Goal: Transaction & Acquisition: Purchase product/service

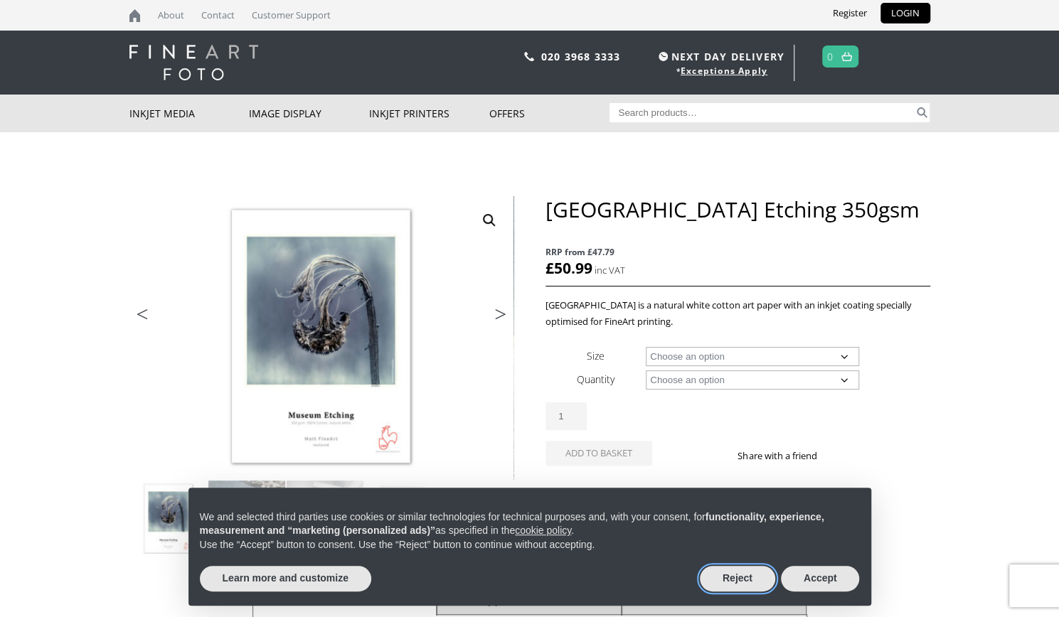
click at [737, 577] on button "Reject" at bounding box center [737, 579] width 75 height 26
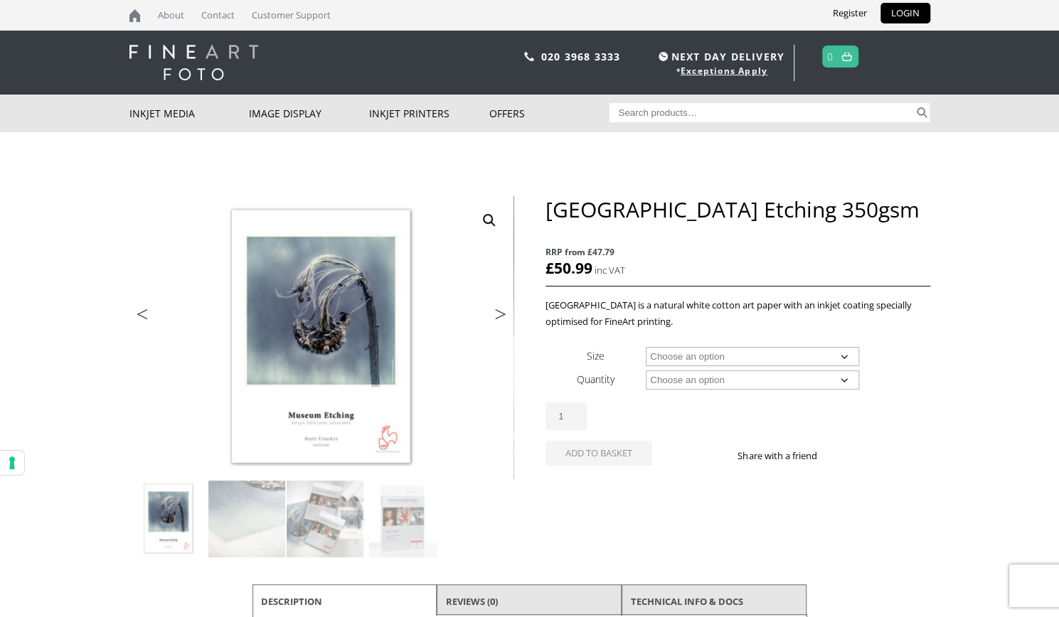
click at [567, 347] on th "Size" at bounding box center [595, 355] width 100 height 23
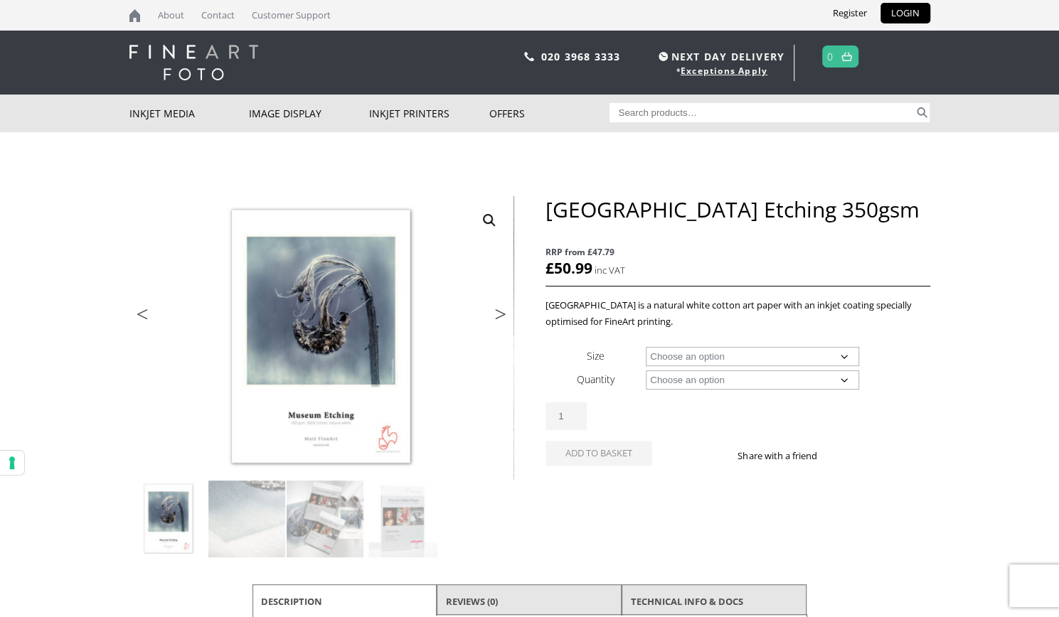
click at [567, 347] on th "Size" at bounding box center [595, 355] width 100 height 23
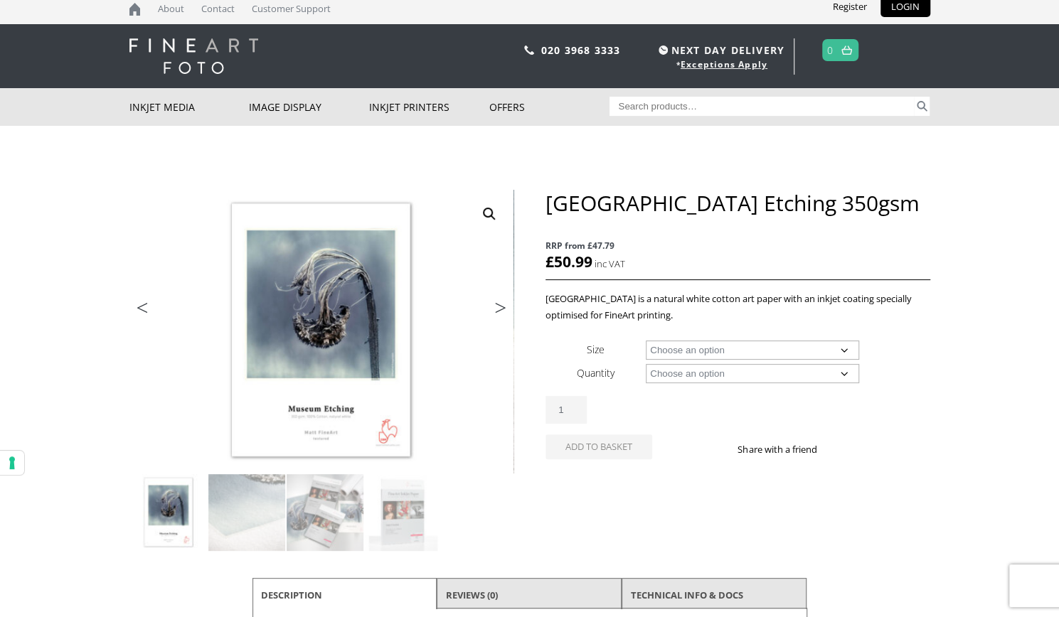
scroll to position [4, 0]
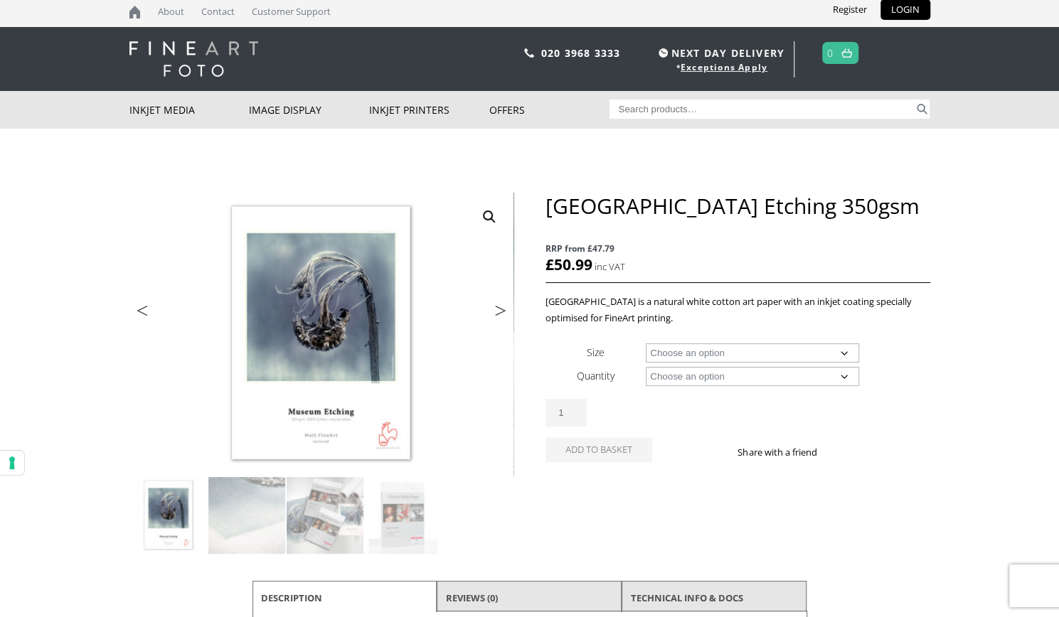
click at [983, 243] on body "NEXT DAY DELIVERY * Exceptions Apply About Contact Customer Support Register LO…" at bounding box center [529, 304] width 1059 height 617
